Goal: Complete application form

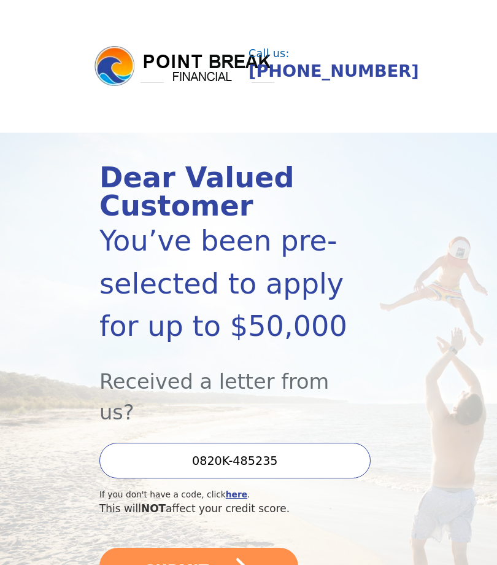
click at [224, 548] on icon "submit" at bounding box center [231, 570] width 44 height 44
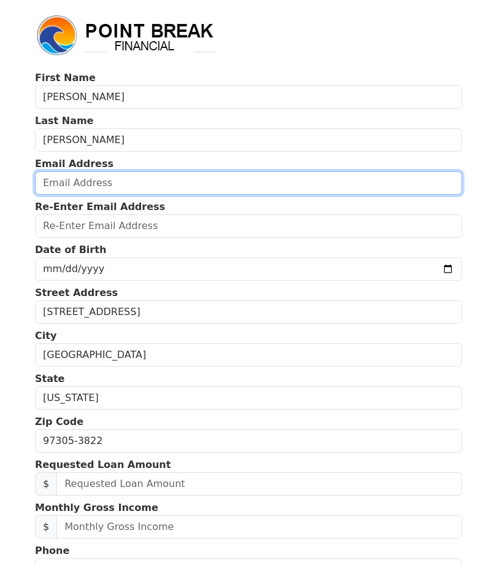
click at [146, 179] on input "email" at bounding box center [248, 182] width 427 height 23
type input "[EMAIL_ADDRESS][DOMAIN_NAME]"
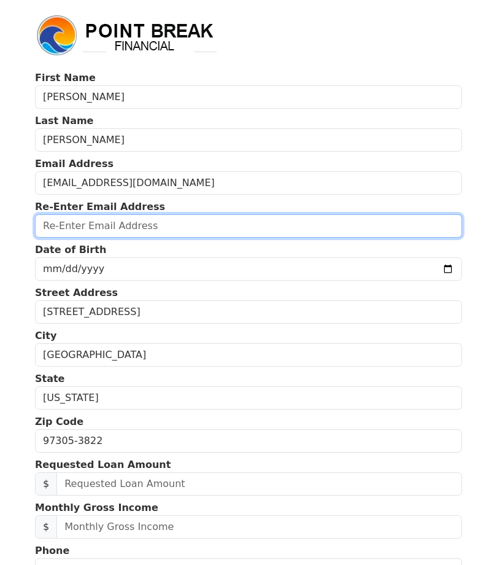
click at [173, 235] on input "email" at bounding box center [248, 225] width 427 height 23
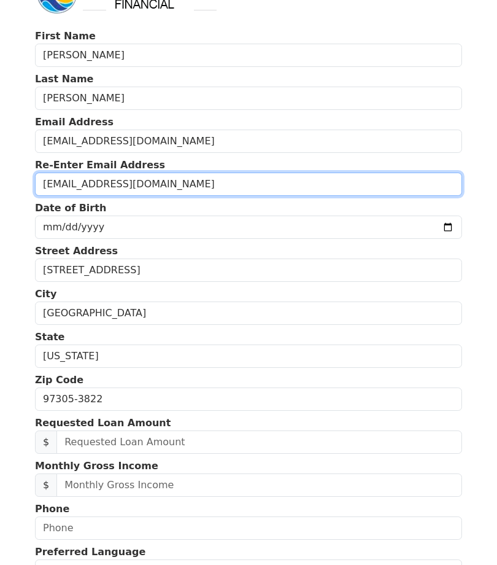
type input "[EMAIL_ADDRESS][DOMAIN_NAME]"
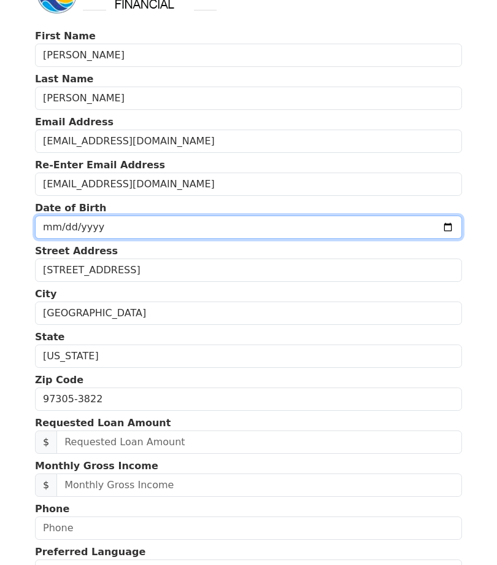
click at [134, 224] on input "date" at bounding box center [248, 227] width 427 height 23
type input "[DATE]"
click at [127, 230] on input "date" at bounding box center [248, 227] width 427 height 23
type input "[DATE]"
click at [177, 220] on input "date" at bounding box center [248, 227] width 427 height 23
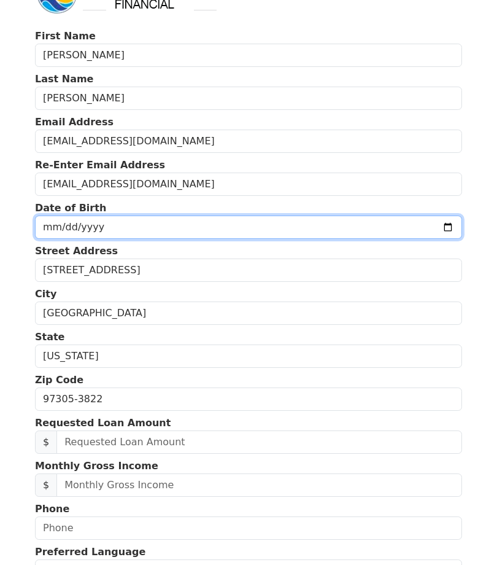
type input "[DATE]"
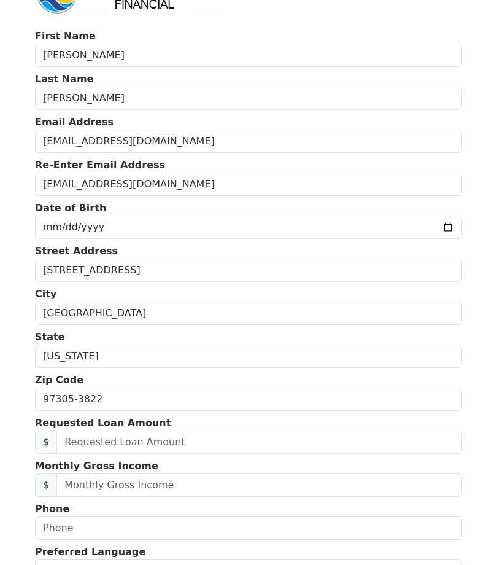
scroll to position [43, 0]
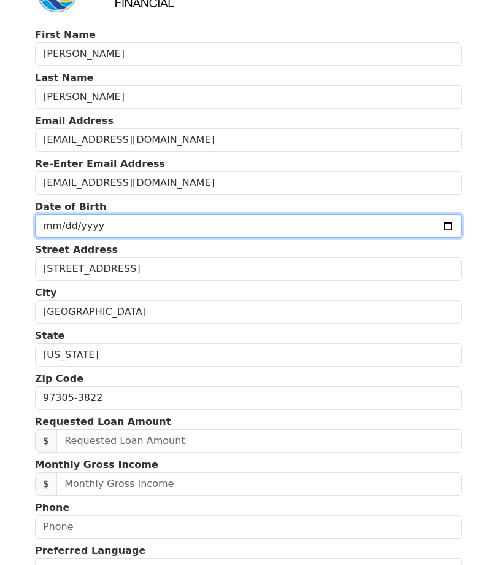
click at [258, 223] on input "[DATE]" at bounding box center [248, 225] width 427 height 23
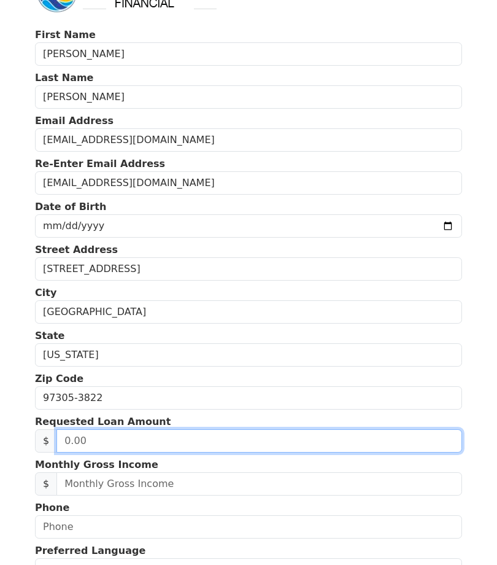
click at [174, 438] on input "text" at bounding box center [259, 440] width 406 height 23
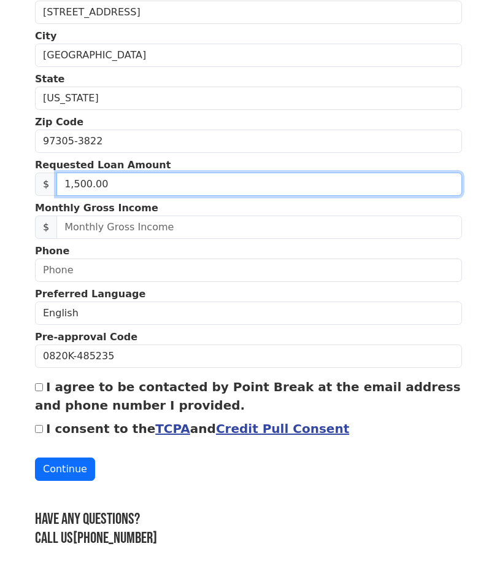
type input "15,000.00"
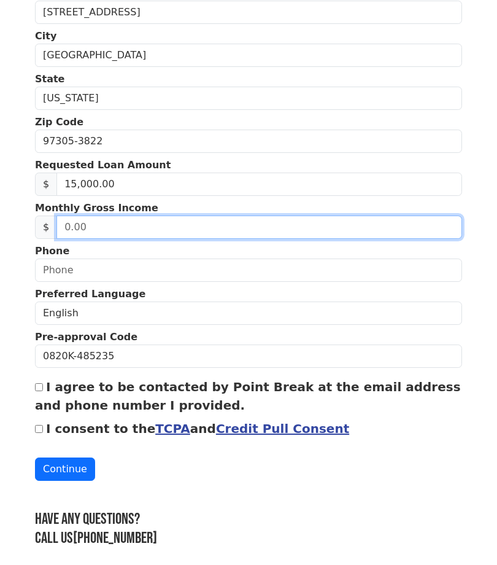
click at [195, 225] on input "text" at bounding box center [259, 227] width 406 height 23
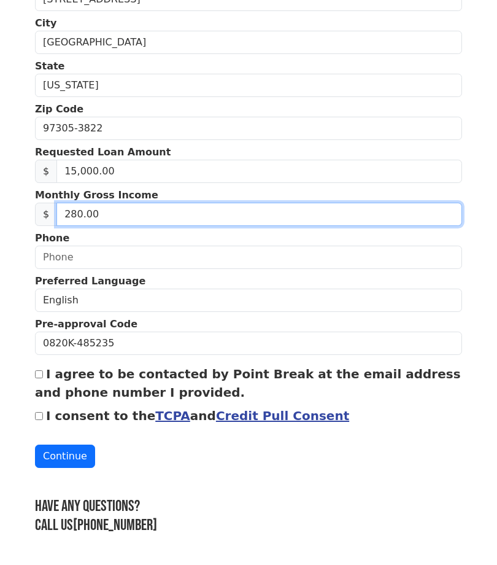
type input "2,800.00"
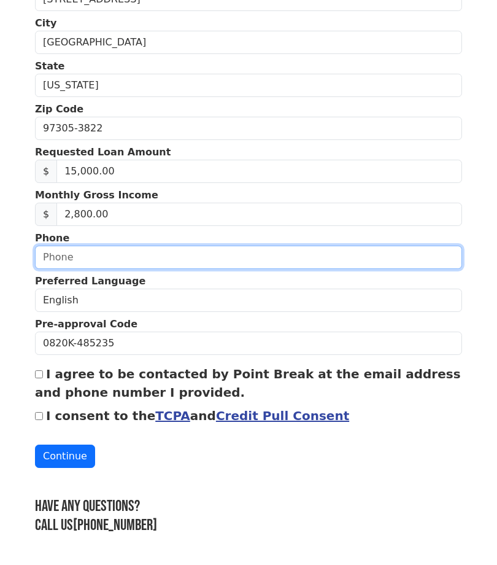
click at [120, 246] on input "text" at bounding box center [248, 257] width 427 height 23
type input "[PHONE_NUMBER]"
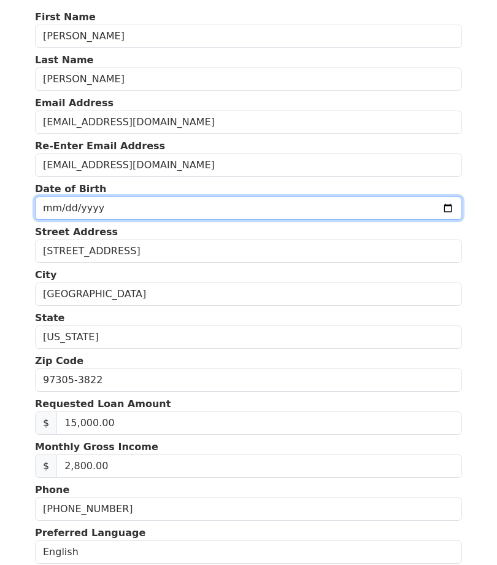
click at [142, 200] on input "date" at bounding box center [248, 208] width 427 height 23
type input "[DATE]"
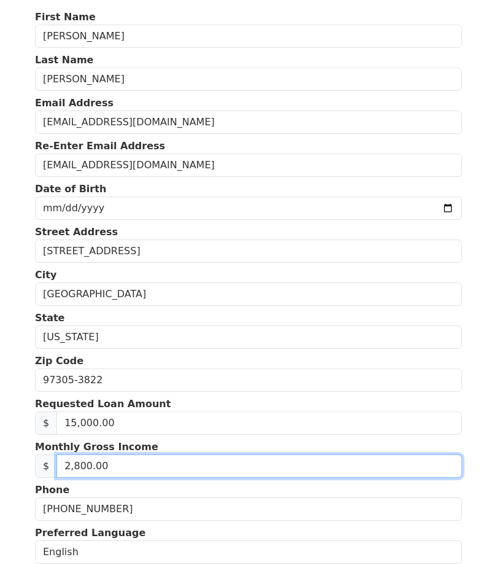
click at [229, 474] on input "2,800.00" at bounding box center [259, 465] width 406 height 23
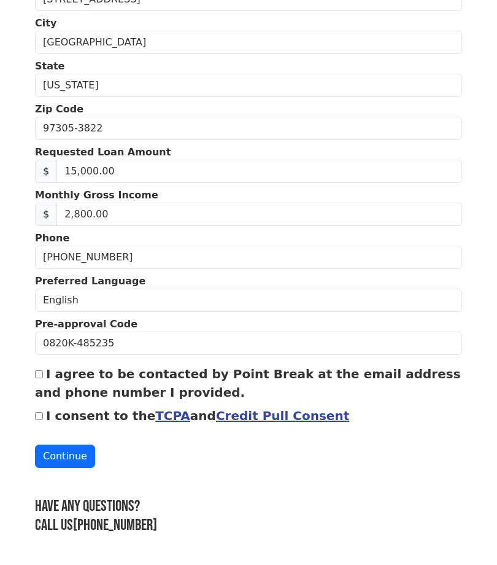
click at [37, 370] on input "I agree to be contacted by Point Break at the email address and phone number I …" at bounding box center [39, 374] width 8 height 8
checkbox input "true"
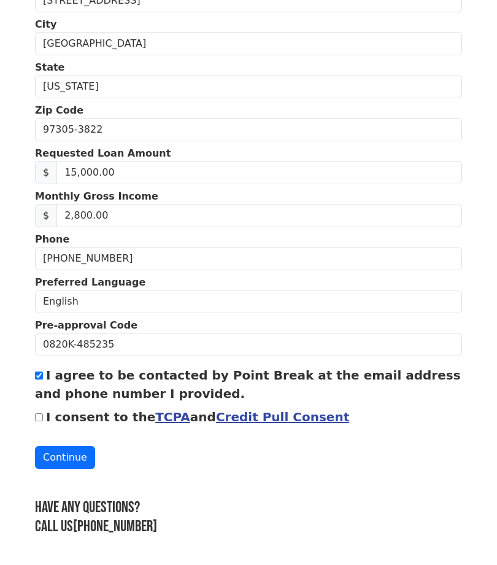
click at [36, 420] on input "I consent to the TCPA and Credit Pull Consent" at bounding box center [39, 417] width 8 height 8
checkbox input "true"
click at [64, 450] on button "Continue" at bounding box center [65, 457] width 60 height 23
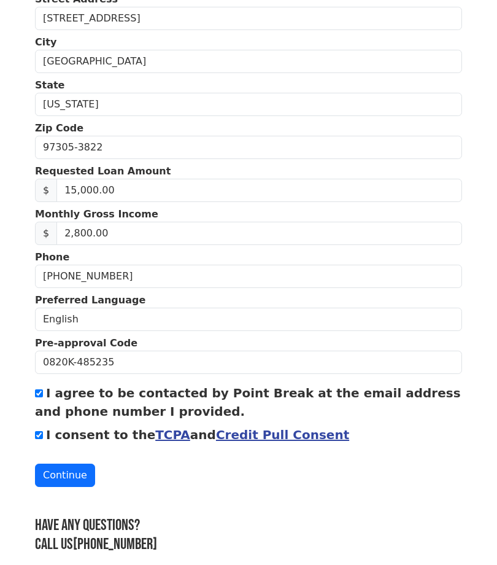
click at [78, 466] on button "Continue" at bounding box center [65, 475] width 60 height 23
click at [66, 470] on button "Continue" at bounding box center [65, 475] width 60 height 23
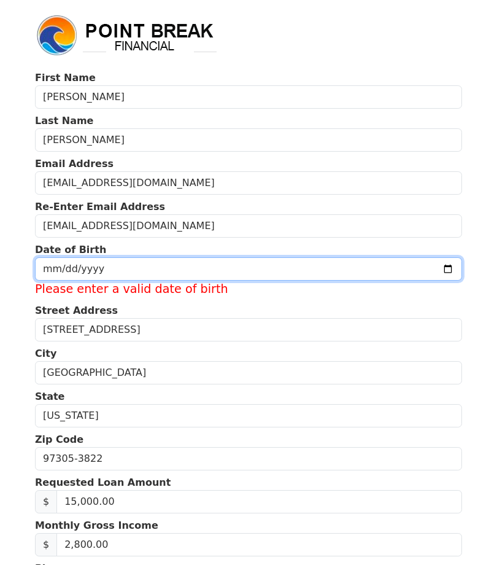
click at [136, 273] on input "date" at bounding box center [248, 268] width 427 height 23
type input "[DATE]"
click at [258, 271] on input "[DATE]" at bounding box center [248, 268] width 427 height 23
click at [235, 271] on input "date" at bounding box center [248, 268] width 427 height 23
type input "[DATE]"
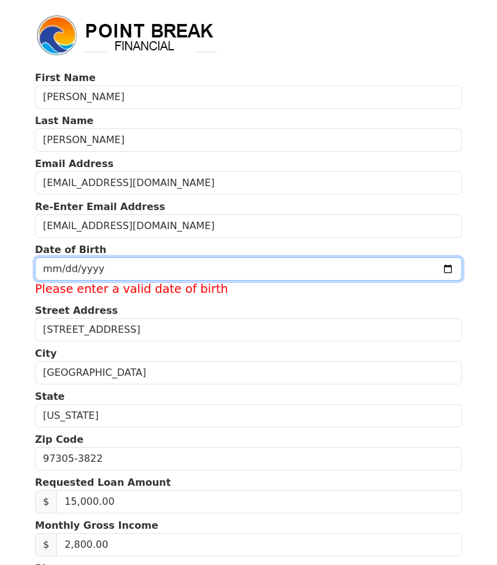
click at [174, 274] on input "[DATE]" at bounding box center [248, 268] width 427 height 23
click at [298, 275] on input "[DATE]" at bounding box center [248, 268] width 427 height 23
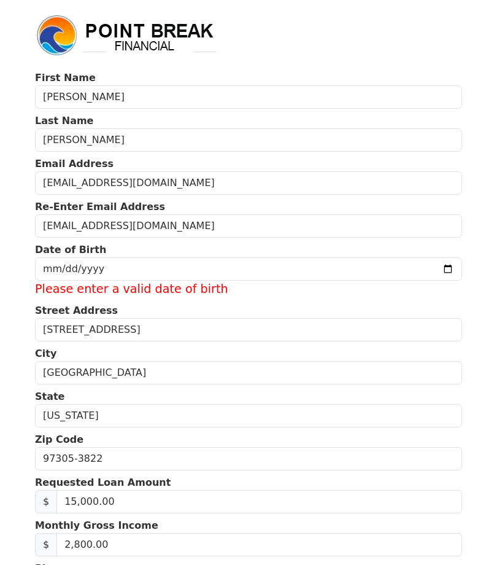
scroll to position [189, 0]
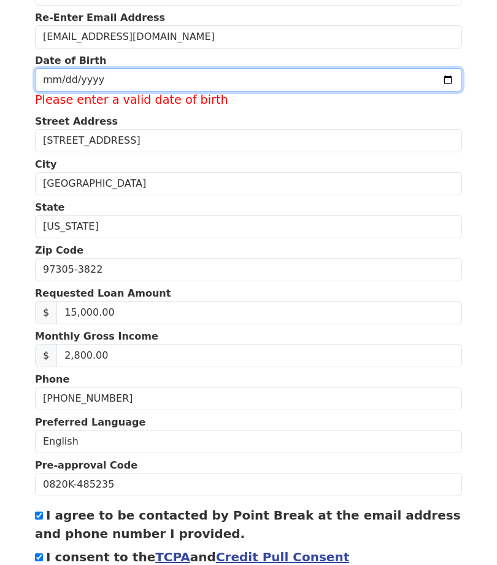
click at [122, 74] on input "date" at bounding box center [248, 79] width 427 height 23
type input "[DATE]"
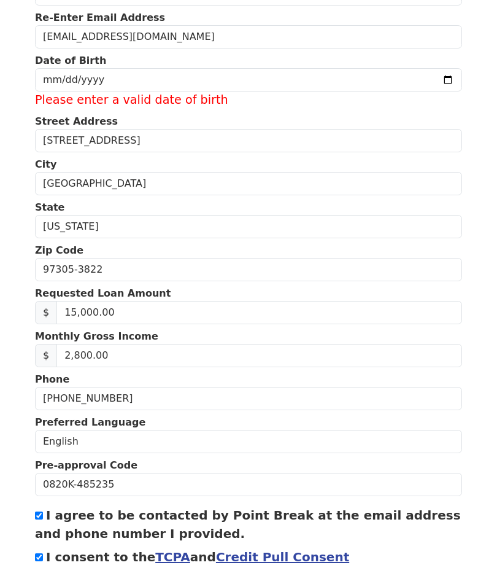
scroll to position [0, 0]
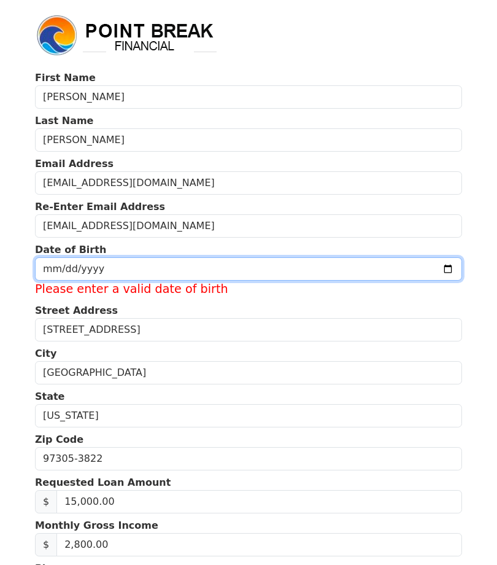
click at [300, 267] on input "[DATE]" at bounding box center [248, 268] width 427 height 23
click at [298, 267] on input "date" at bounding box center [248, 268] width 427 height 23
type input "[DATE]"
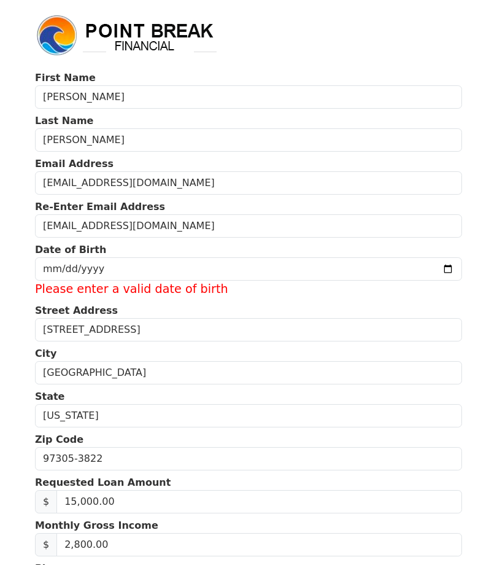
scroll to position [384, 0]
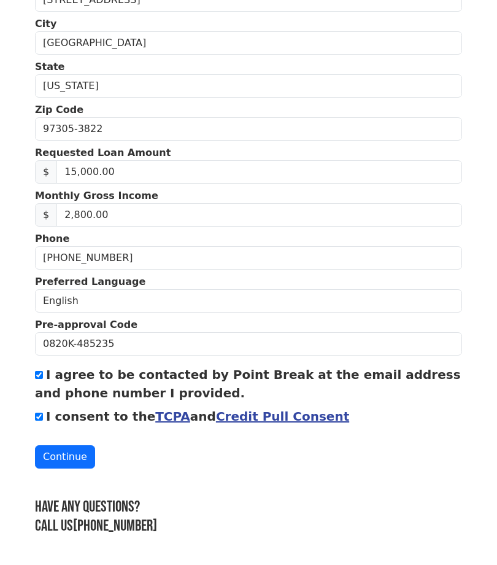
click at [74, 445] on button "Continue" at bounding box center [65, 456] width 60 height 23
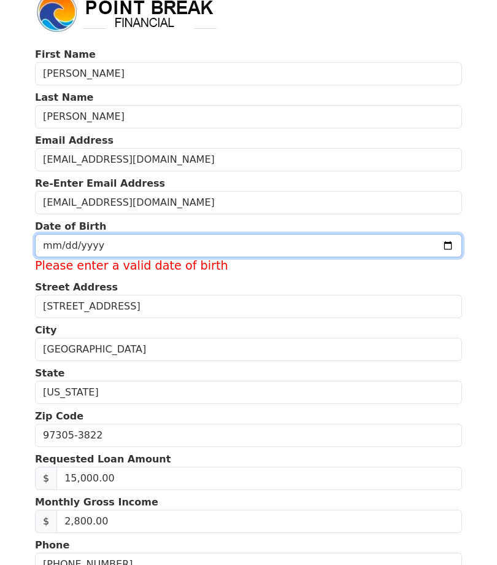
click at [48, 244] on input "[DATE]" at bounding box center [248, 245] width 427 height 23
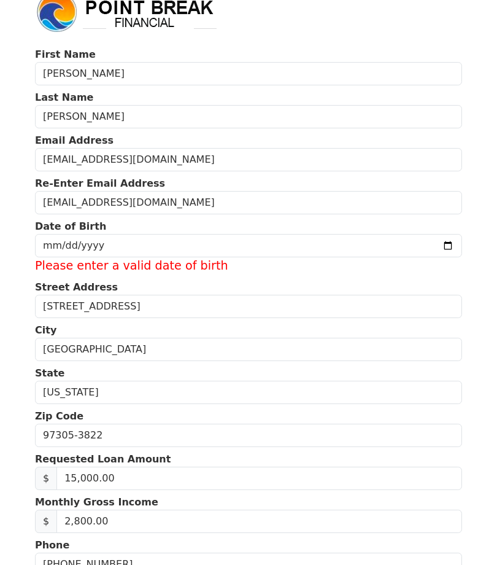
scroll to position [0, 0]
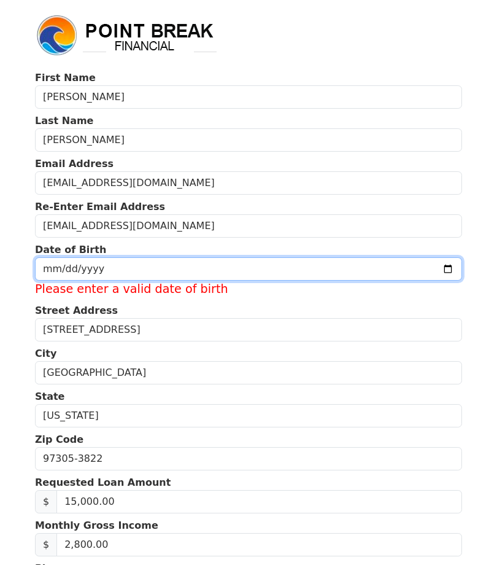
click at [268, 267] on input "[DATE]" at bounding box center [248, 268] width 427 height 23
click at [136, 268] on input "[DATE]" at bounding box center [248, 268] width 427 height 23
click at [436, 269] on input "date" at bounding box center [248, 268] width 427 height 23
type input "[DATE]"
click at [257, 267] on input "[DATE]" at bounding box center [248, 268] width 427 height 23
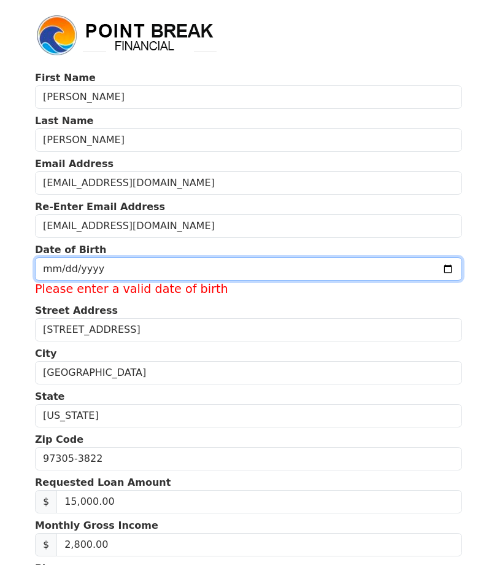
click at [257, 270] on input "[DATE]" at bounding box center [248, 268] width 427 height 23
click at [258, 270] on input "[DATE]" at bounding box center [248, 268] width 427 height 23
click at [246, 274] on input "[DATE]" at bounding box center [248, 268] width 427 height 23
click at [282, 266] on input "[DATE]" at bounding box center [248, 268] width 427 height 23
click at [305, 266] on input "date" at bounding box center [248, 268] width 427 height 23
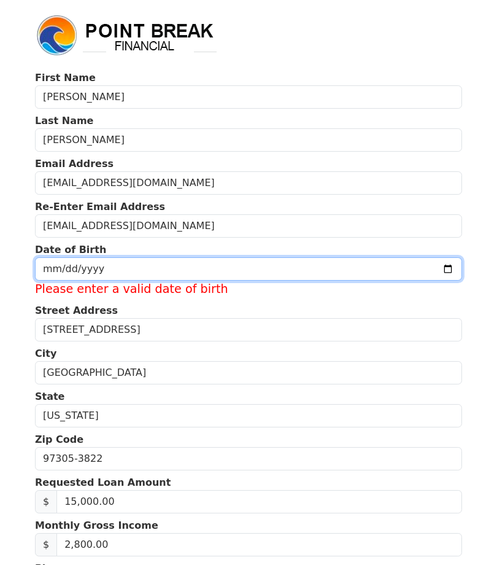
type input "[DATE]"
click at [249, 279] on input "[DATE]" at bounding box center [248, 268] width 427 height 23
click at [257, 268] on input "[DATE]" at bounding box center [248, 268] width 427 height 23
click at [250, 272] on input "[DATE]" at bounding box center [248, 268] width 427 height 23
click at [309, 263] on input "date" at bounding box center [248, 268] width 427 height 23
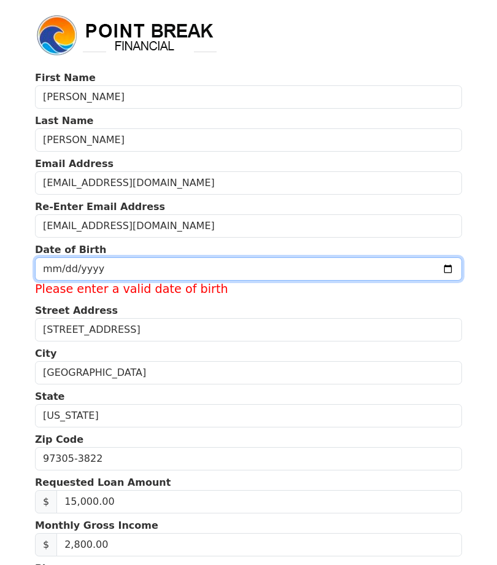
type input "[DATE]"
click at [234, 279] on input "[DATE]" at bounding box center [248, 268] width 427 height 23
click at [241, 278] on input "[DATE]" at bounding box center [248, 268] width 427 height 23
click at [257, 276] on input "[DATE]" at bounding box center [248, 268] width 427 height 23
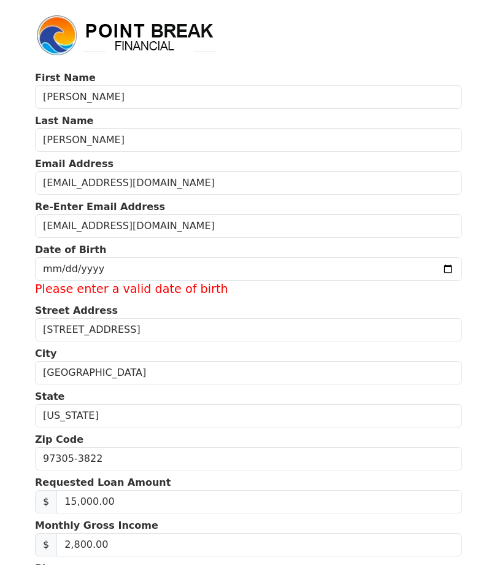
scroll to position [68, 0]
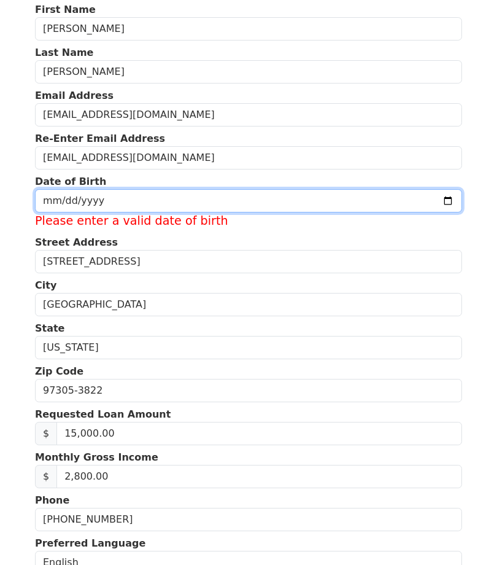
click at [245, 206] on input "[DATE]" at bounding box center [248, 200] width 427 height 23
click at [257, 200] on input "[DATE]" at bounding box center [248, 200] width 427 height 23
click at [260, 208] on input "[DATE]" at bounding box center [248, 200] width 427 height 23
click at [254, 194] on input "[DATE]" at bounding box center [248, 200] width 427 height 23
click at [272, 198] on input "[DATE]" at bounding box center [248, 200] width 427 height 23
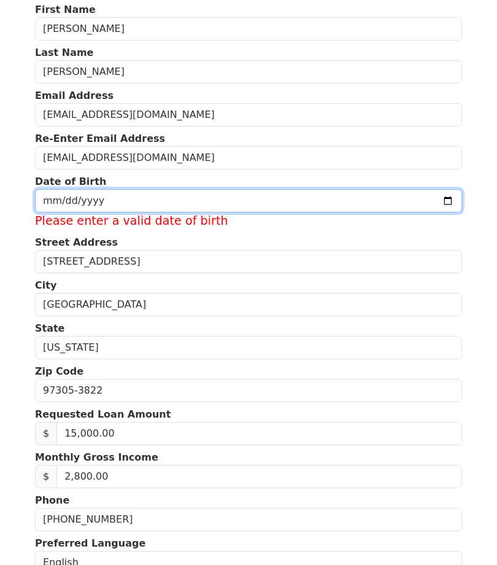
click at [256, 197] on input "date" at bounding box center [248, 200] width 427 height 23
type input "[DATE]"
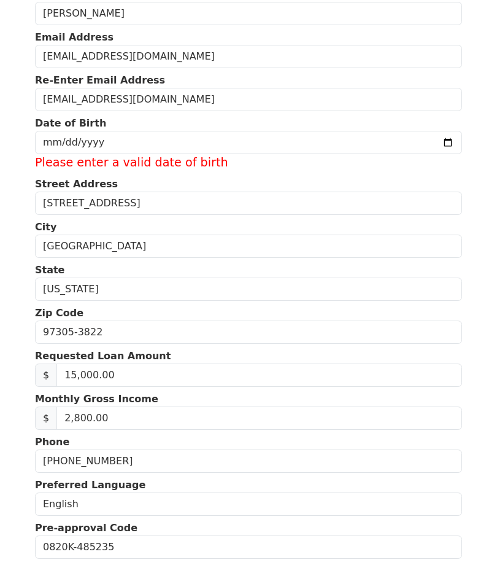
scroll to position [0, 0]
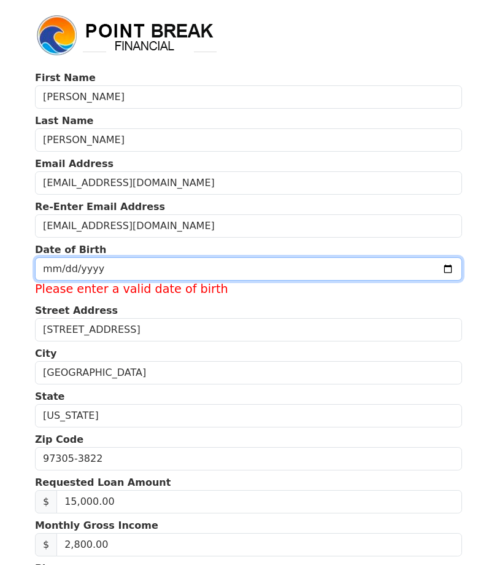
click at [282, 271] on input "[DATE]" at bounding box center [248, 268] width 427 height 23
click at [258, 262] on input "[DATE]" at bounding box center [248, 268] width 427 height 23
click at [244, 270] on input "[DATE]" at bounding box center [248, 268] width 427 height 23
click at [292, 270] on input "[DATE]" at bounding box center [248, 268] width 427 height 23
click at [276, 258] on input "[DATE]" at bounding box center [248, 268] width 427 height 23
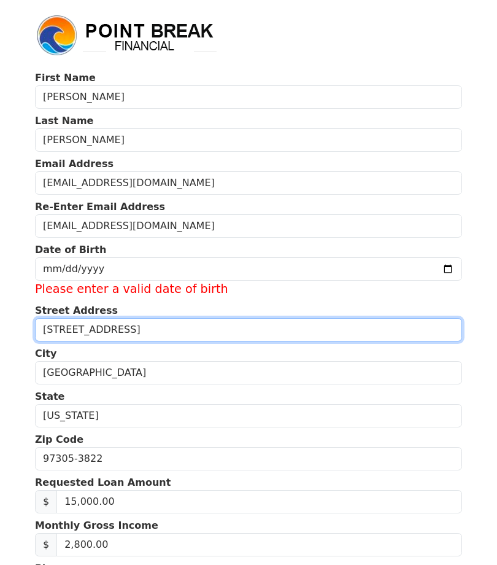
scroll to position [145, 0]
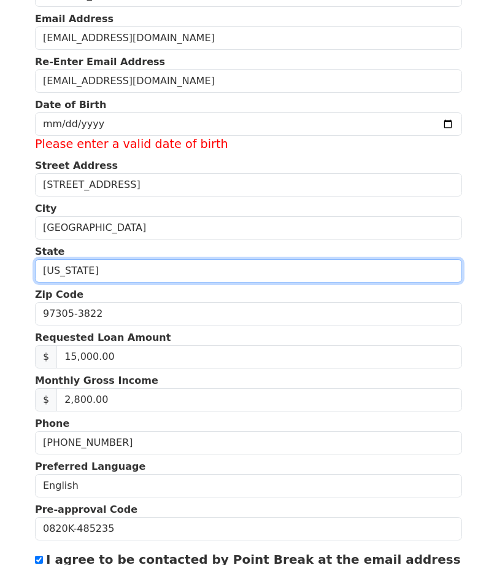
click at [295, 265] on select "[US_STATE] [US_STATE] [US_STATE] [US_STATE] [US_STATE] [US_STATE] [US_STATE] [U…" at bounding box center [248, 270] width 427 height 23
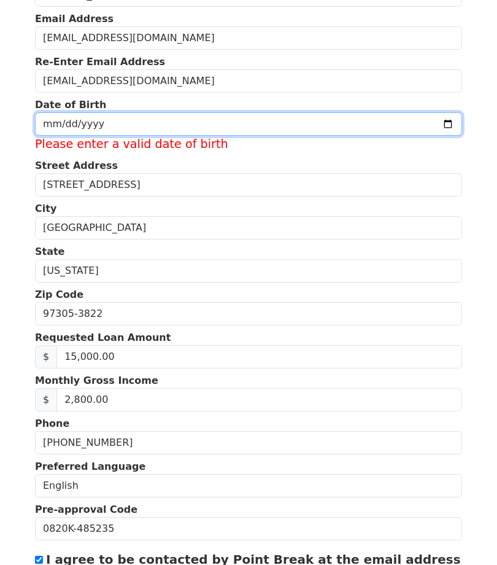
click at [56, 136] on input "date" at bounding box center [248, 123] width 427 height 23
type input "[DATE]"
click at [300, 136] on input "[DATE]" at bounding box center [248, 123] width 427 height 23
click at [448, 136] on input "[DATE]" at bounding box center [248, 123] width 427 height 23
click at [257, 136] on input "[DATE]" at bounding box center [248, 123] width 427 height 23
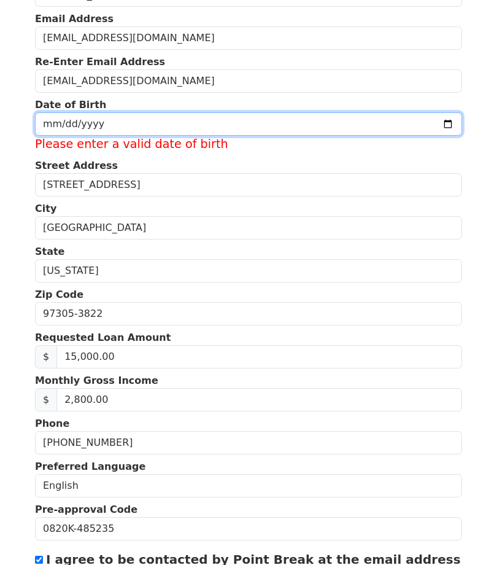
click at [308, 136] on input "[DATE]" at bounding box center [248, 123] width 427 height 23
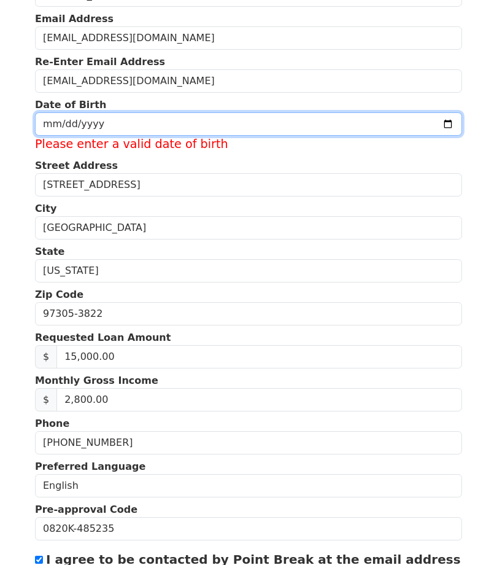
click at [304, 136] on input "[DATE]" at bounding box center [248, 123] width 427 height 23
click at [234, 136] on input "[DATE]" at bounding box center [248, 123] width 427 height 23
click at [302, 136] on input "[DATE]" at bounding box center [248, 123] width 427 height 23
click at [255, 136] on input "[DATE]" at bounding box center [248, 123] width 427 height 23
click at [252, 136] on input "[DATE]" at bounding box center [248, 123] width 427 height 23
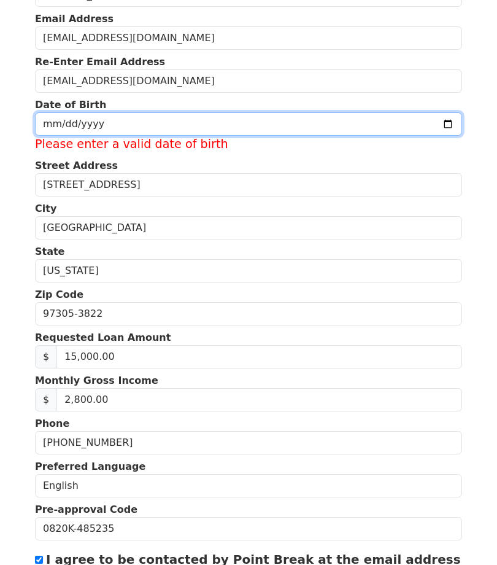
click at [308, 136] on input "date" at bounding box center [248, 123] width 427 height 23
type input "[DATE]"
